Goal: Task Accomplishment & Management: Use online tool/utility

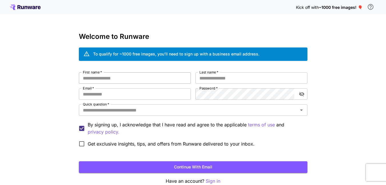
click at [122, 83] on input "First name   *" at bounding box center [135, 77] width 112 height 11
type input "*"
type input "********"
click at [200, 77] on input "Last name   *" at bounding box center [251, 77] width 112 height 11
type input "*****"
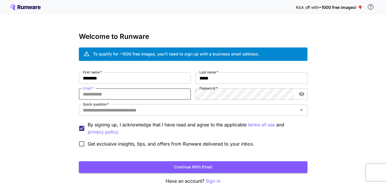
click at [164, 99] on input "Email   *" at bounding box center [135, 93] width 112 height 11
type input "*"
type input "**********"
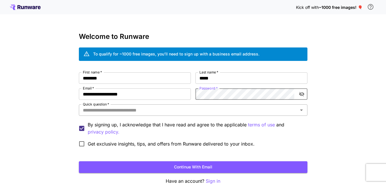
click at [210, 105] on div "Quick question   *" at bounding box center [193, 109] width 228 height 11
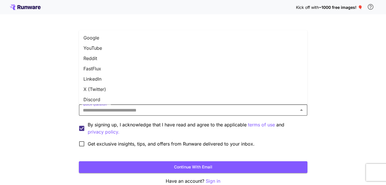
click at [120, 41] on li "Google" at bounding box center [193, 38] width 228 height 10
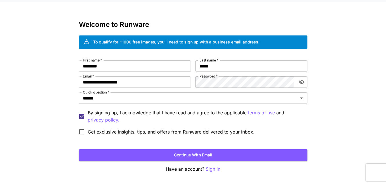
scroll to position [15, 0]
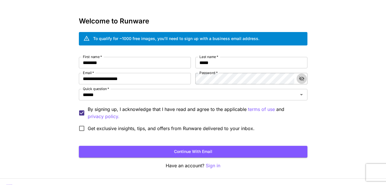
click at [301, 78] on icon "toggle password visibility" at bounding box center [301, 79] width 5 height 5
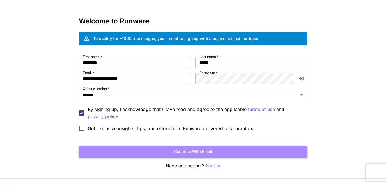
click at [236, 156] on button "Continue with email" at bounding box center [193, 152] width 228 height 12
click at [250, 151] on button "Continue with email" at bounding box center [193, 152] width 228 height 12
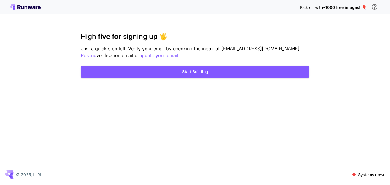
click at [186, 149] on div "Kick off with ~1000 free images! 🎈 High five for signing up 🖐️ Just a quick ste…" at bounding box center [195, 92] width 390 height 185
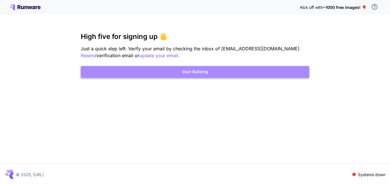
click at [240, 72] on button "Start Building" at bounding box center [195, 72] width 228 height 12
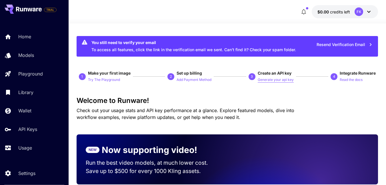
click at [267, 78] on p "Generate your api key" at bounding box center [276, 79] width 36 height 5
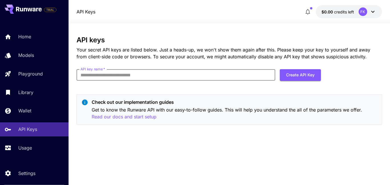
click at [209, 80] on input "API key name   *" at bounding box center [176, 74] width 199 height 11
type input "*******"
click button "Create API Key" at bounding box center [300, 75] width 41 height 12
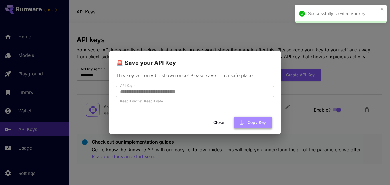
click at [246, 124] on button "Copy Key" at bounding box center [253, 122] width 38 height 12
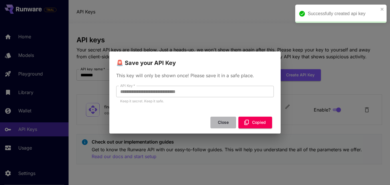
click at [228, 123] on button "Close" at bounding box center [223, 122] width 26 height 12
